Goal: Task Accomplishment & Management: Manage account settings

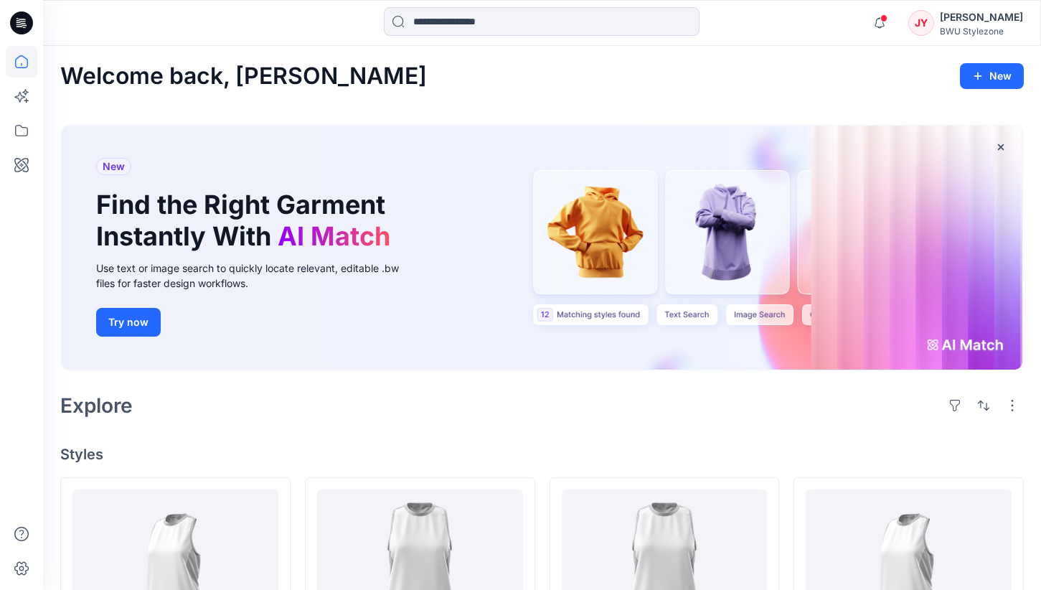
scroll to position [80, 0]
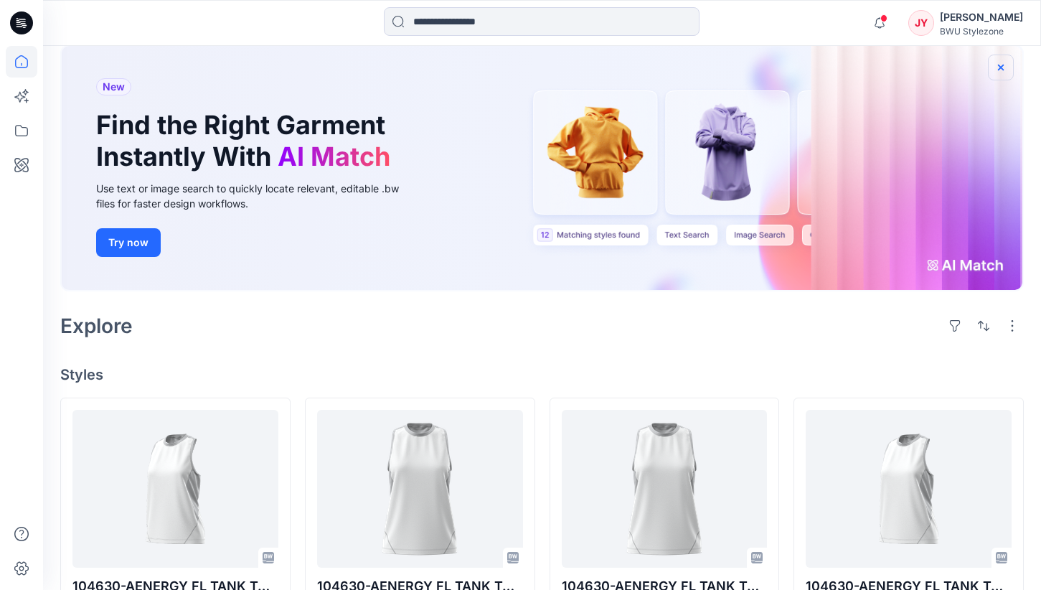
click at [998, 65] on icon "button" at bounding box center [1000, 67] width 11 height 11
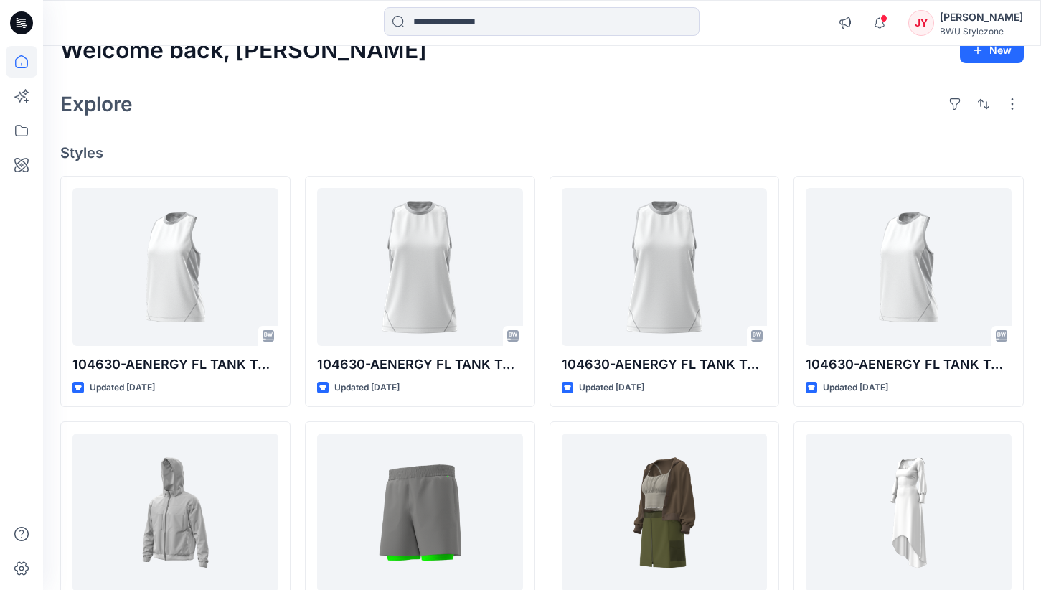
scroll to position [0, 0]
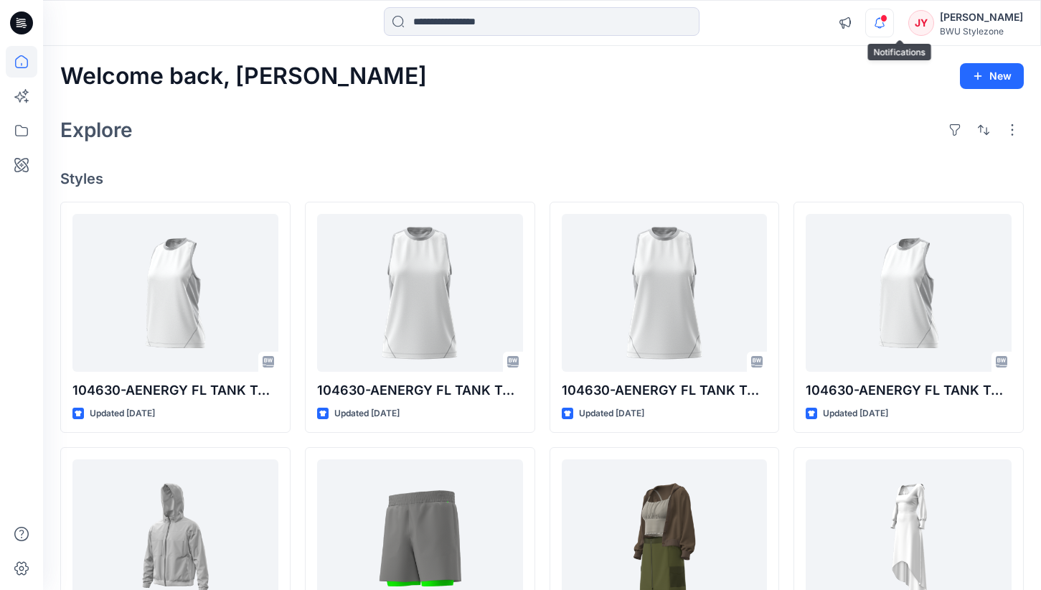
click at [893, 12] on icon "button" at bounding box center [879, 23] width 27 height 29
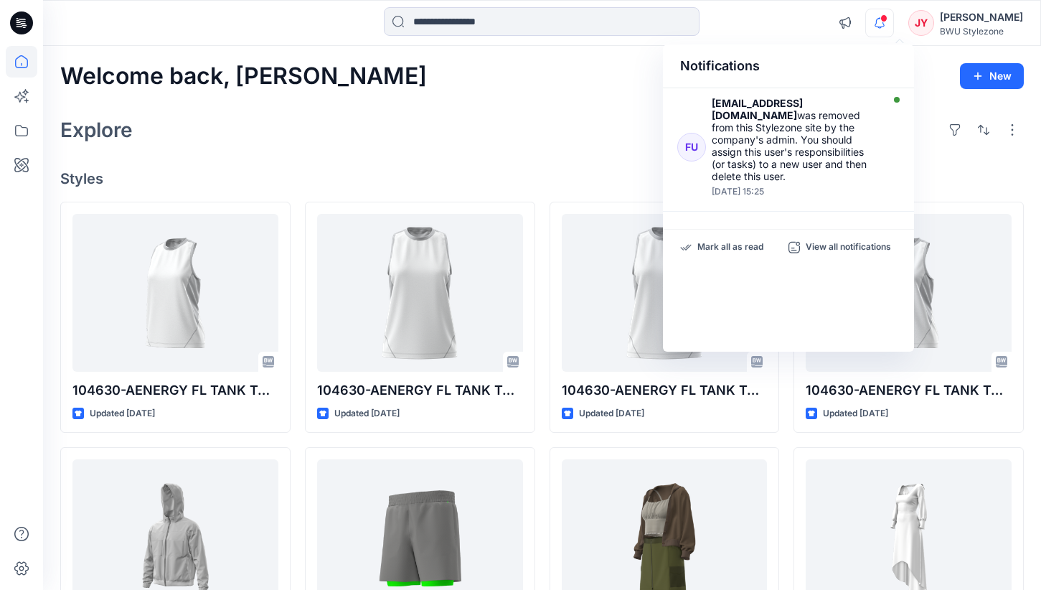
click at [893, 12] on icon "button" at bounding box center [879, 23] width 27 height 29
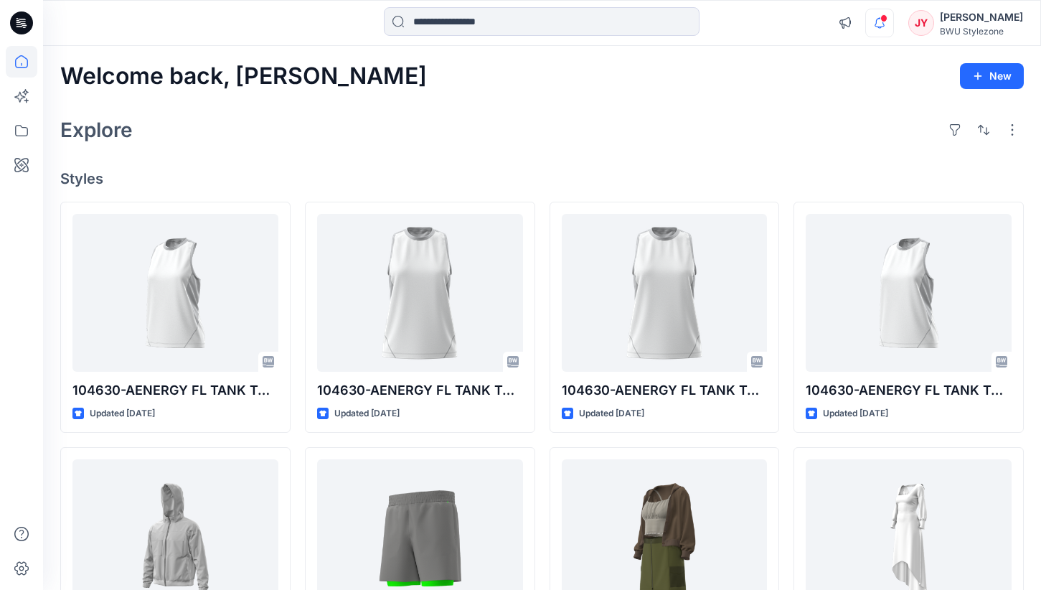
click at [893, 12] on icon "button" at bounding box center [879, 23] width 27 height 29
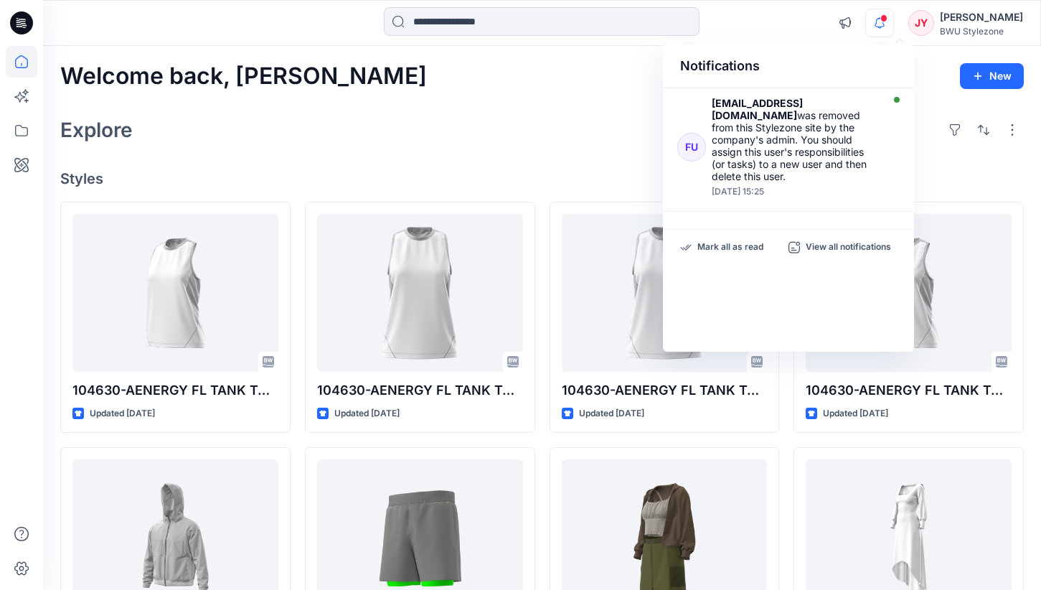
click at [893, 12] on icon "button" at bounding box center [879, 23] width 27 height 29
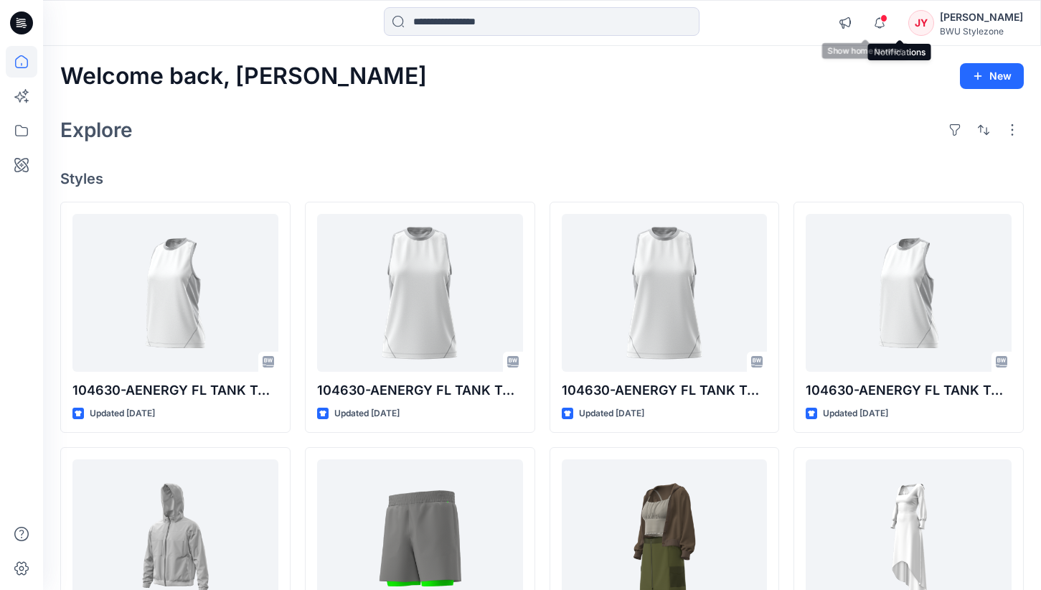
click at [888, 22] on span at bounding box center [884, 18] width 7 height 8
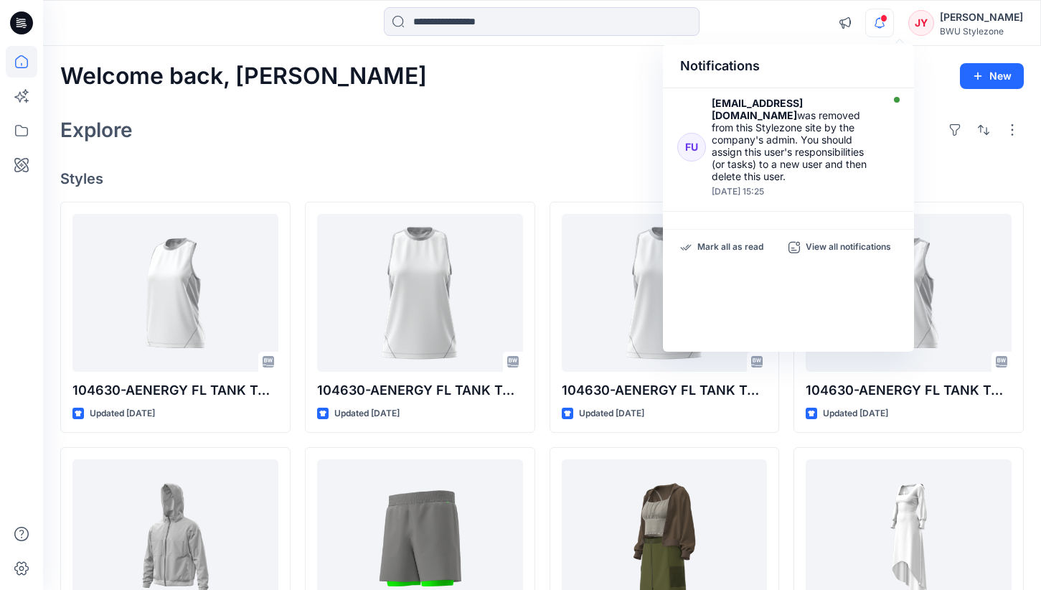
click at [888, 22] on span at bounding box center [884, 18] width 7 height 8
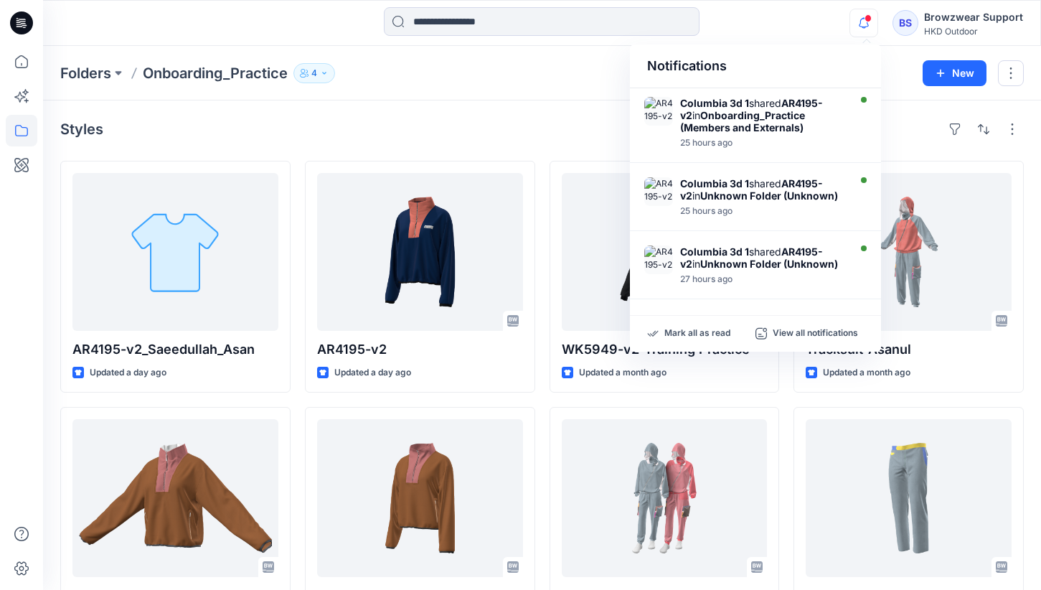
click at [777, 9] on div at bounding box center [542, 23] width 499 height 32
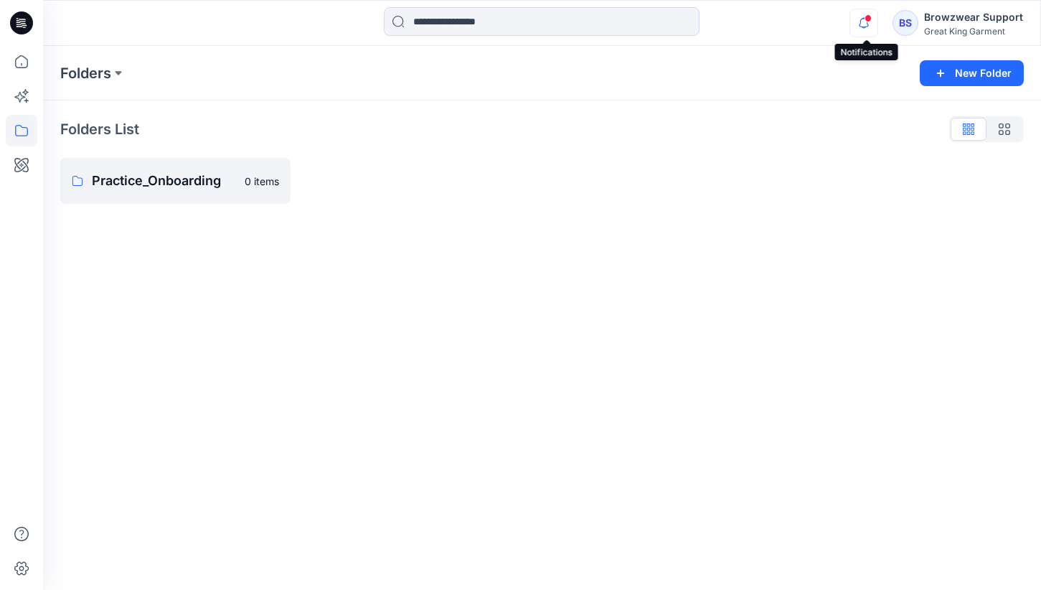
click at [866, 27] on icon "button" at bounding box center [864, 28] width 4 height 2
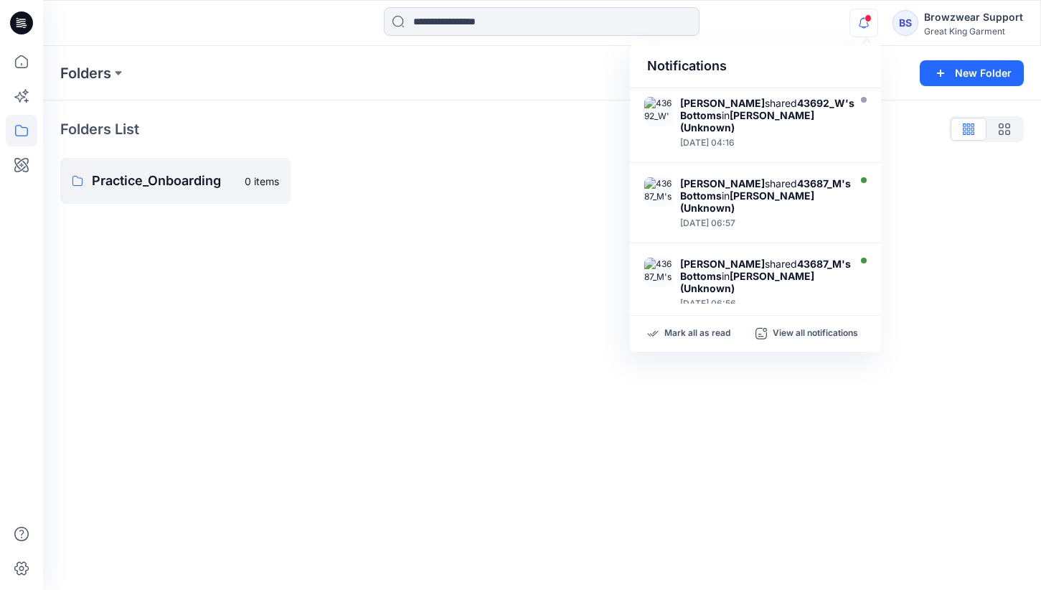
click at [871, 27] on icon "button" at bounding box center [863, 23] width 27 height 29
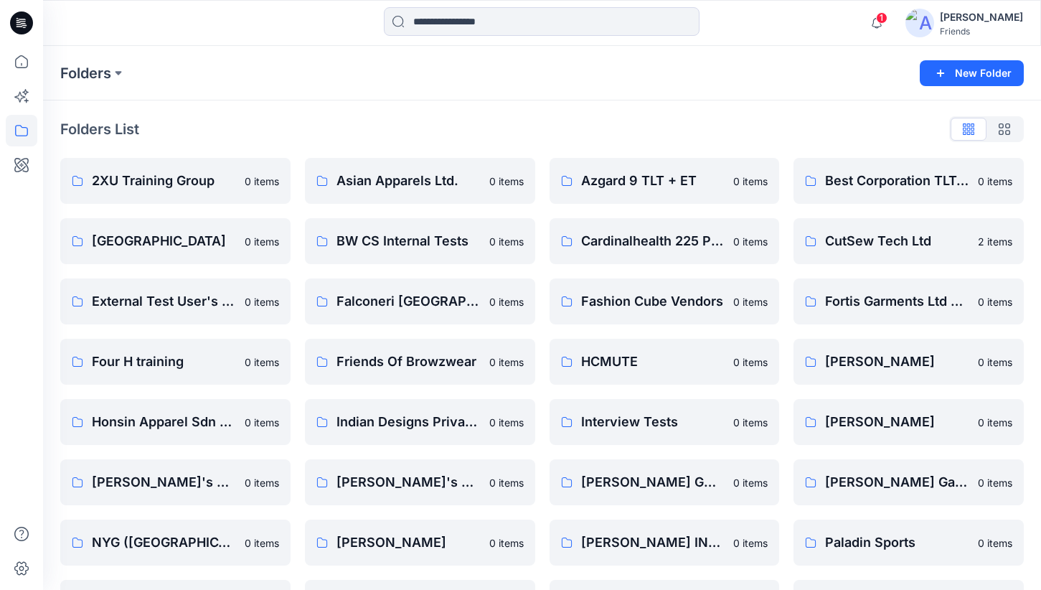
scroll to position [221, 0]
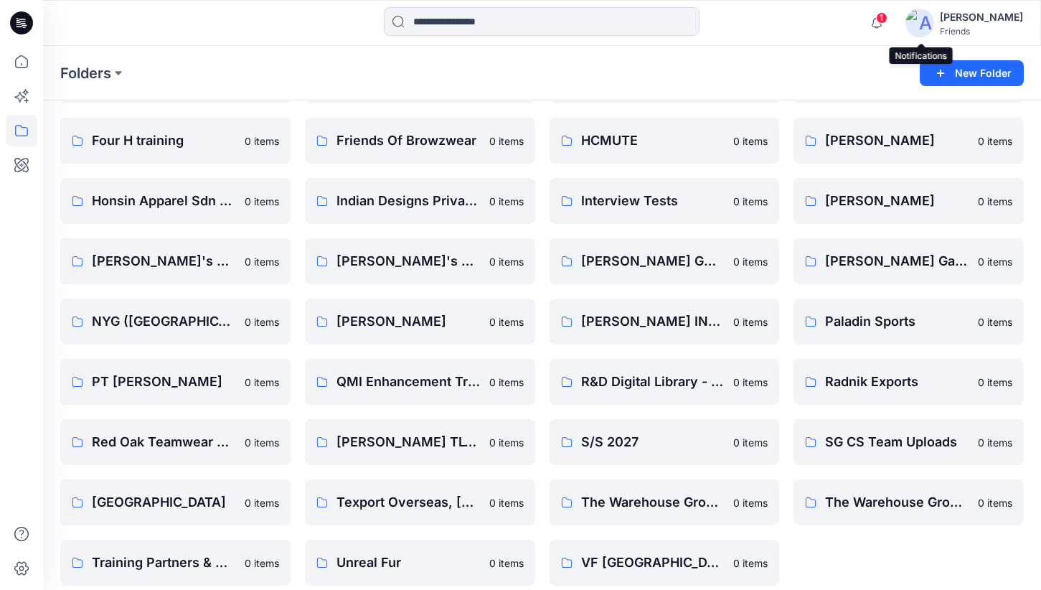
click at [888, 21] on span "1" at bounding box center [881, 17] width 11 height 11
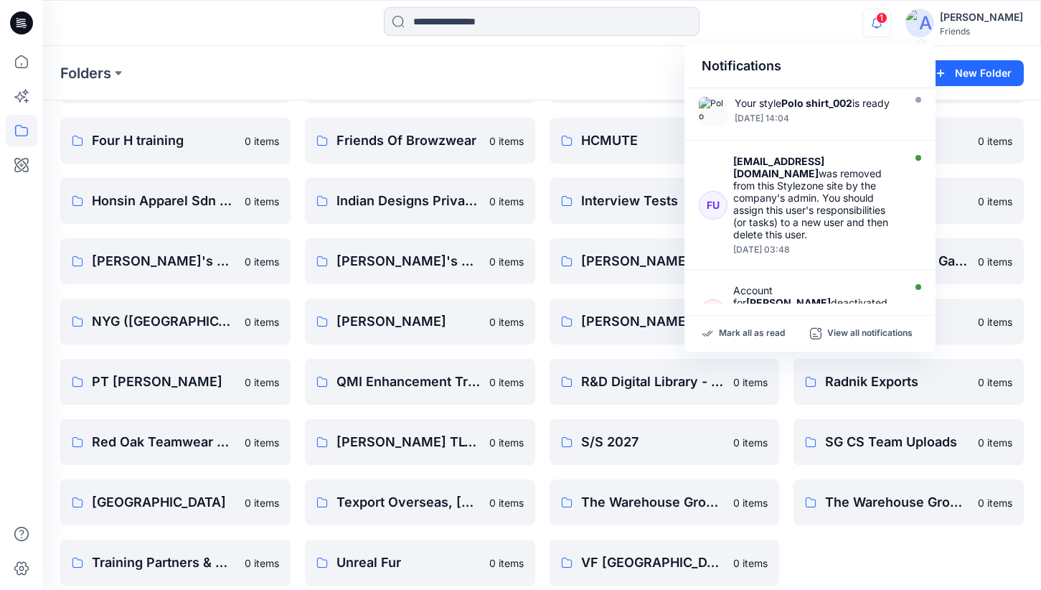
click at [888, 21] on span "1" at bounding box center [881, 17] width 11 height 11
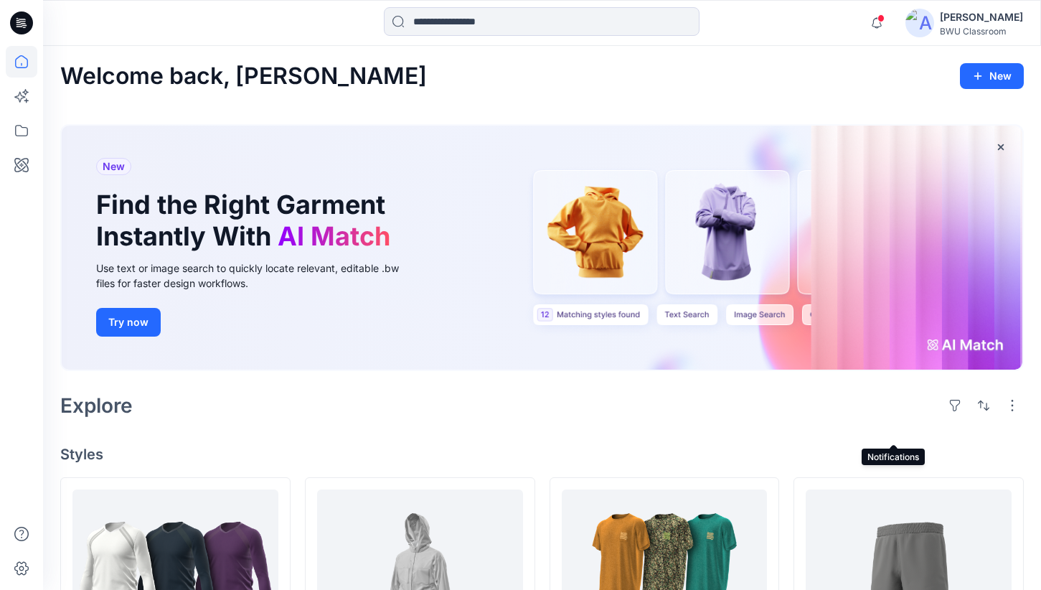
scroll to position [405, 0]
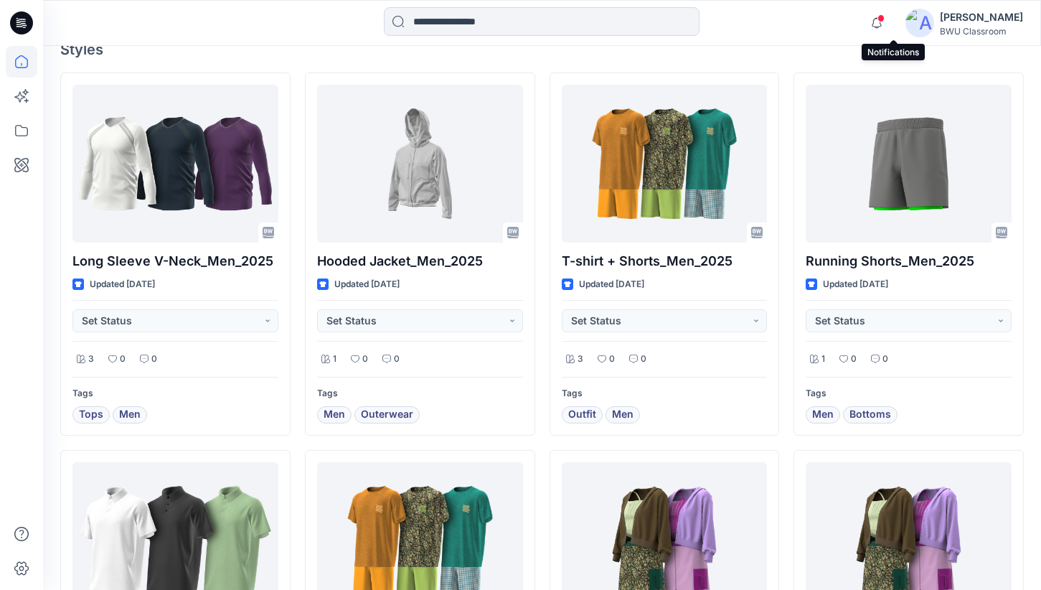
click at [889, 19] on icon "button" at bounding box center [876, 23] width 27 height 29
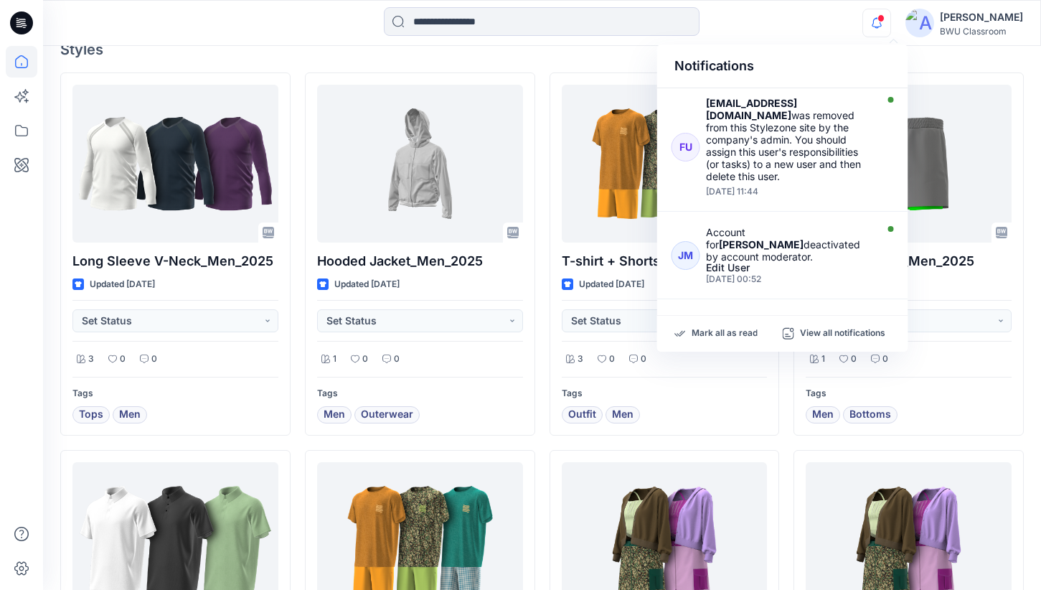
click at [889, 19] on icon "button" at bounding box center [876, 23] width 27 height 29
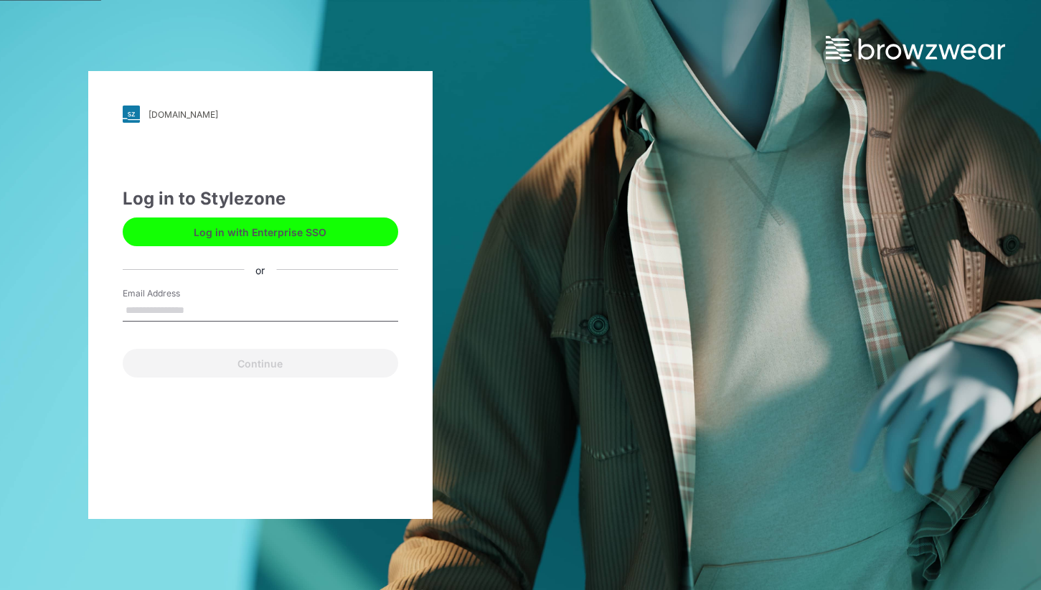
click at [297, 304] on input "Email Address" at bounding box center [261, 311] width 276 height 22
type input "**********"
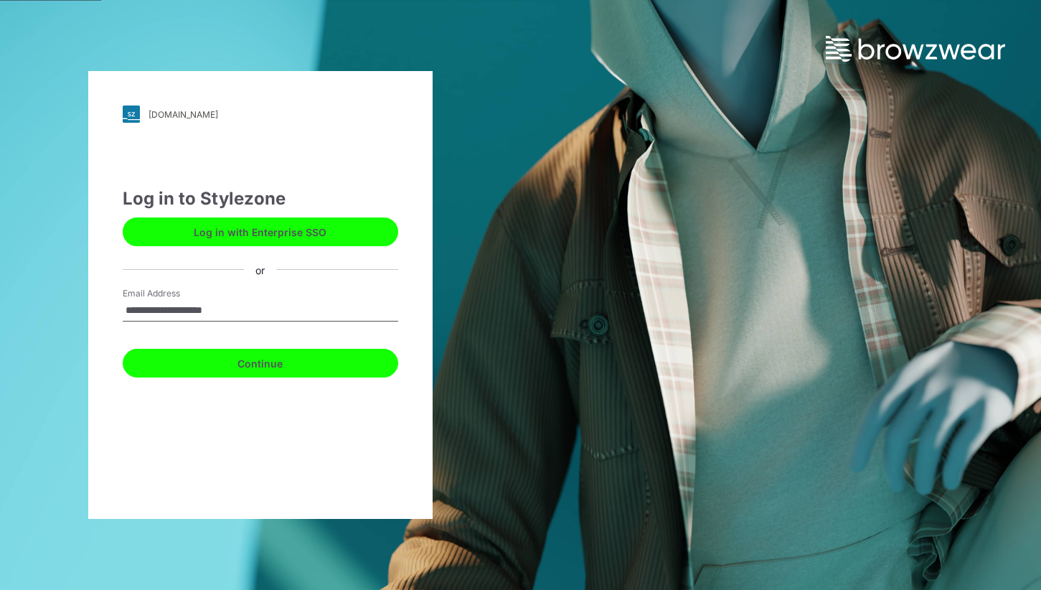
click at [257, 377] on button "Continue" at bounding box center [261, 363] width 276 height 29
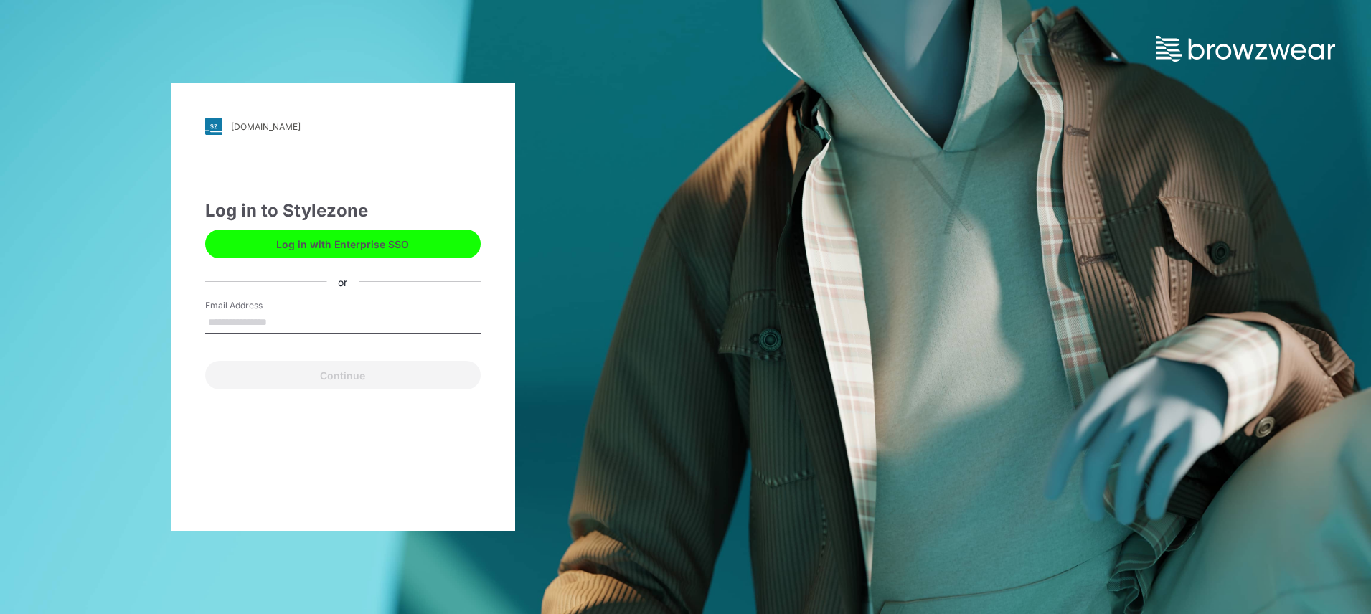
click at [299, 318] on input "Email Address" at bounding box center [343, 323] width 276 height 22
type input "**********"
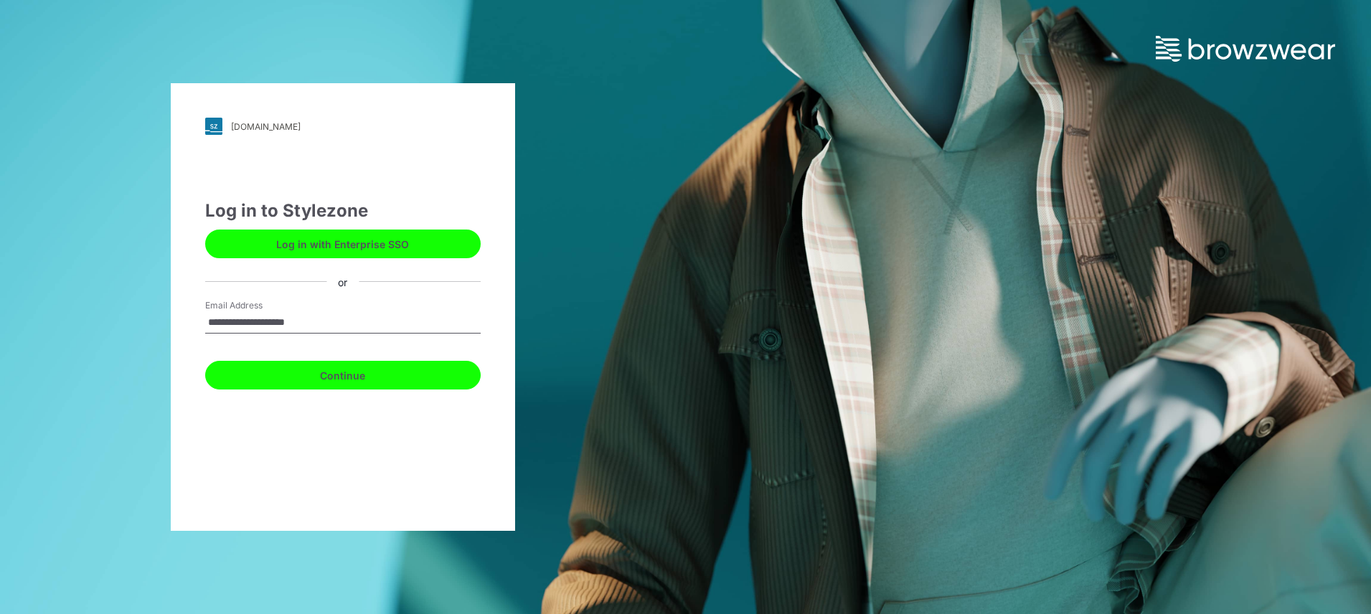
click at [416, 375] on button "Continue" at bounding box center [343, 375] width 276 height 29
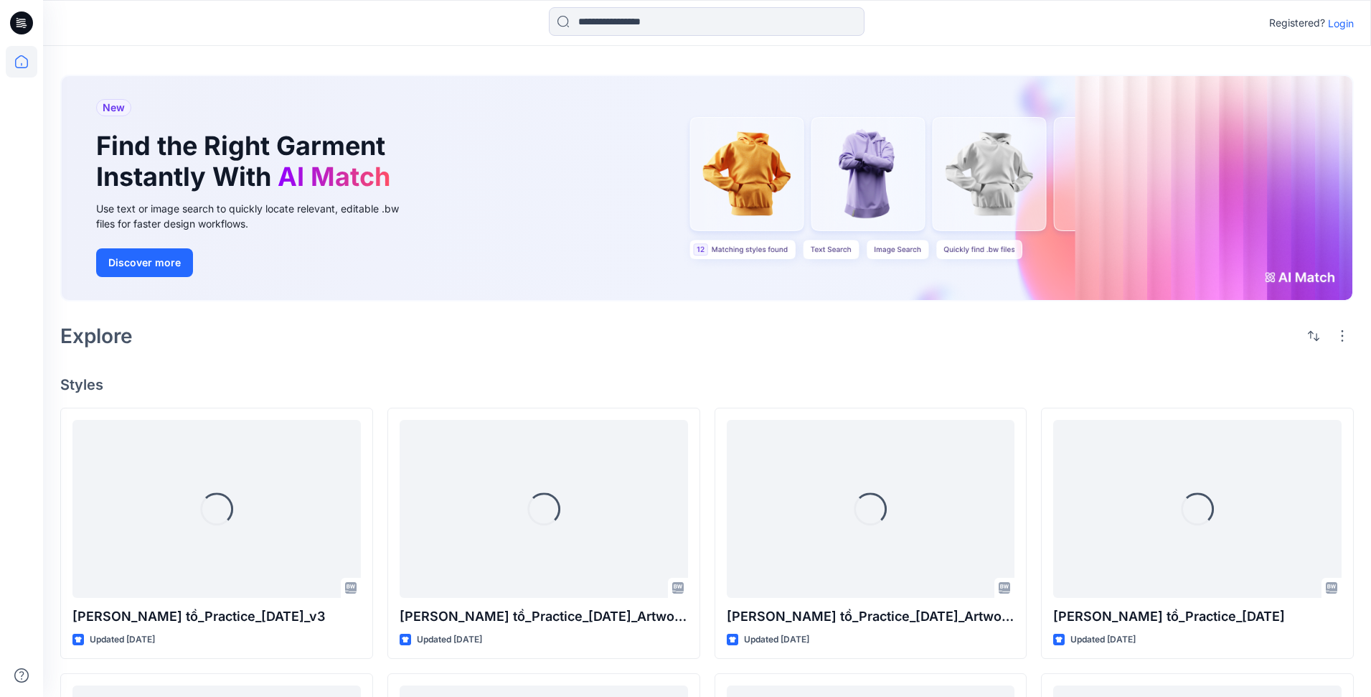
scroll to position [76, 0]
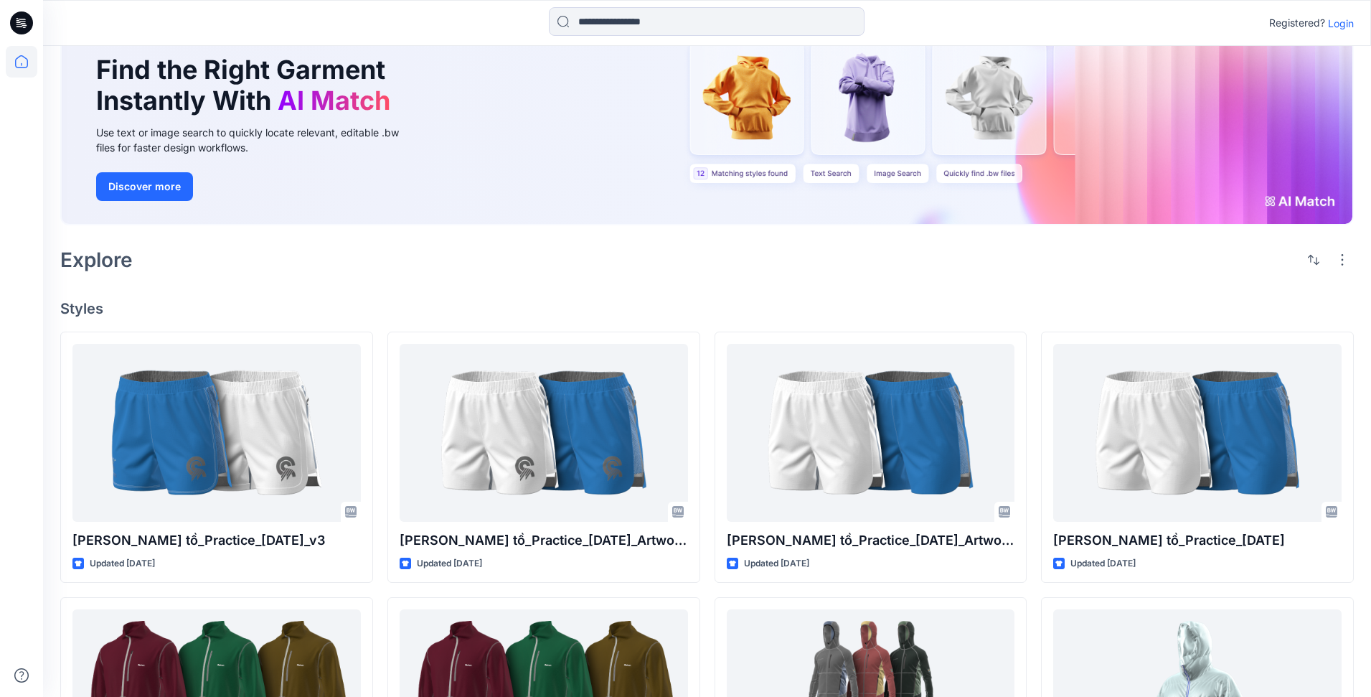
click at [1342, 26] on p "Login" at bounding box center [1341, 23] width 26 height 15
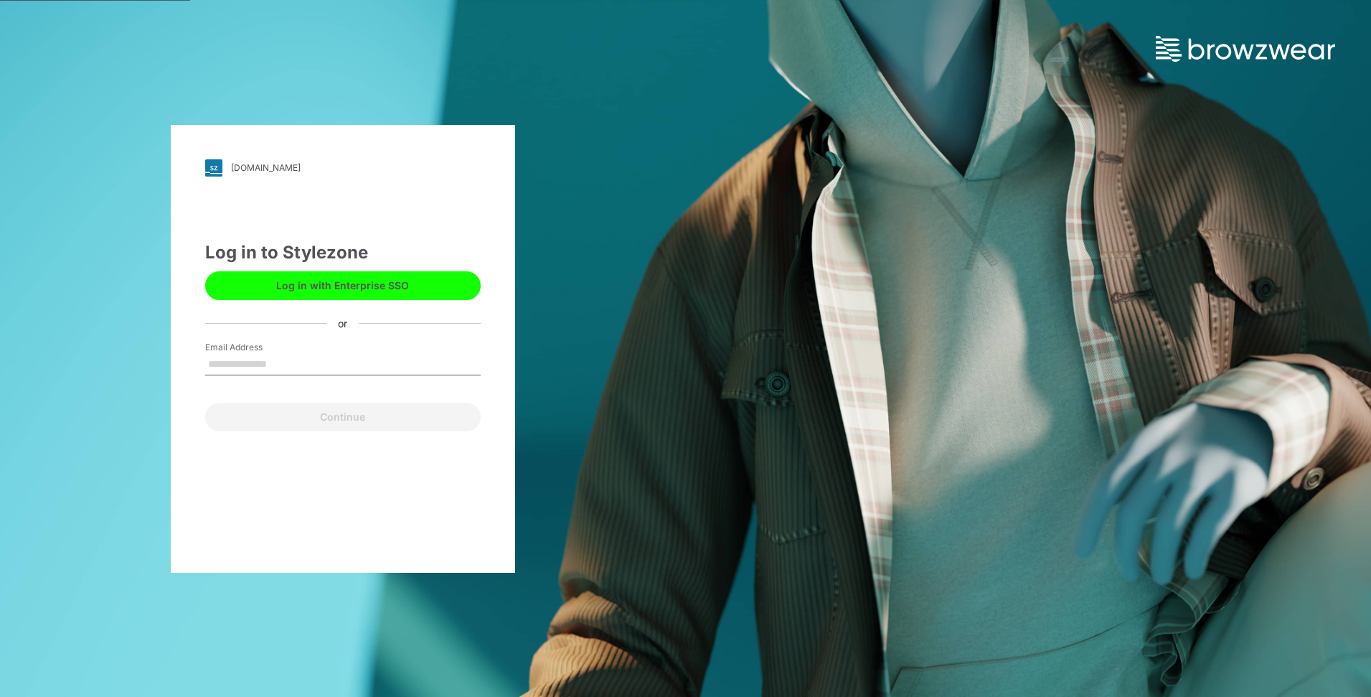
click at [267, 372] on input "Email Address" at bounding box center [343, 365] width 276 height 22
type input "**********"
click at [395, 419] on button "Continue" at bounding box center [343, 417] width 276 height 29
